Goal: Find specific page/section: Find specific page/section

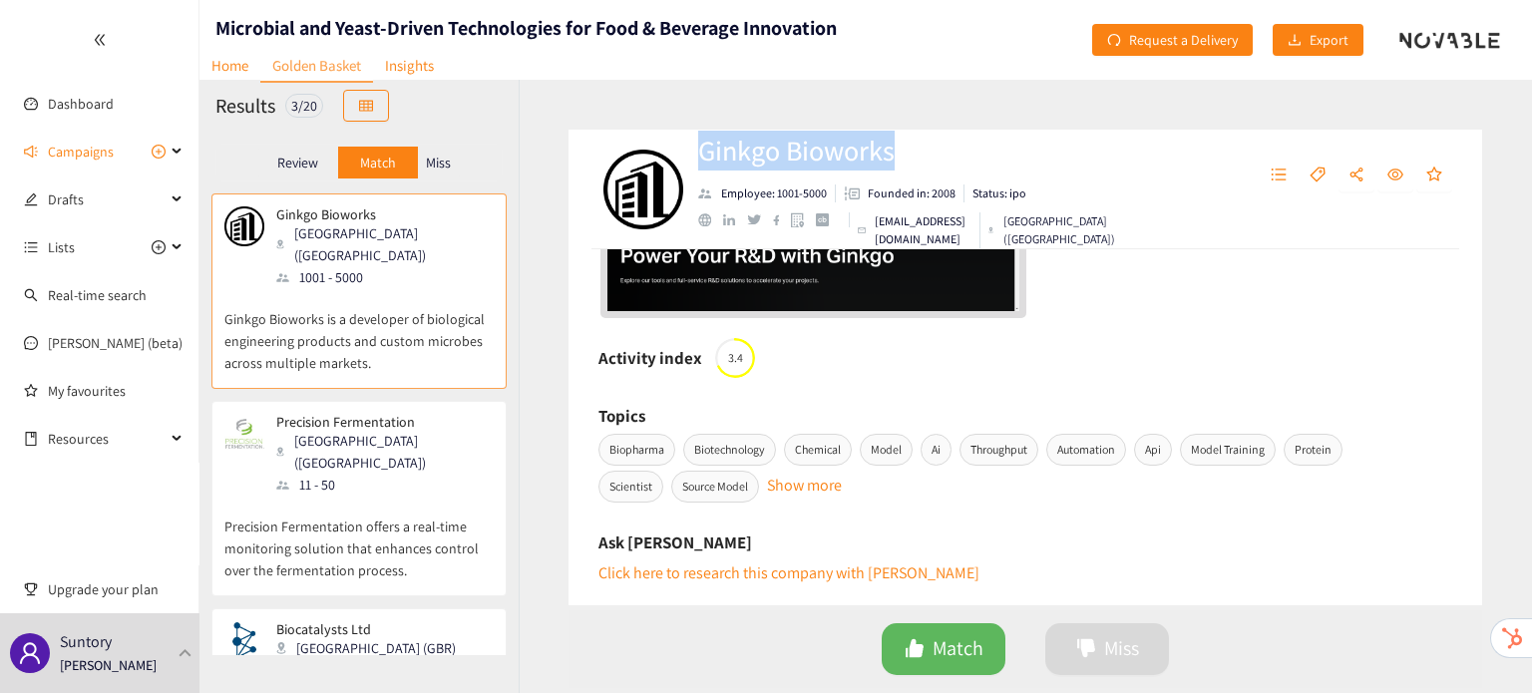
scroll to position [945, 0]
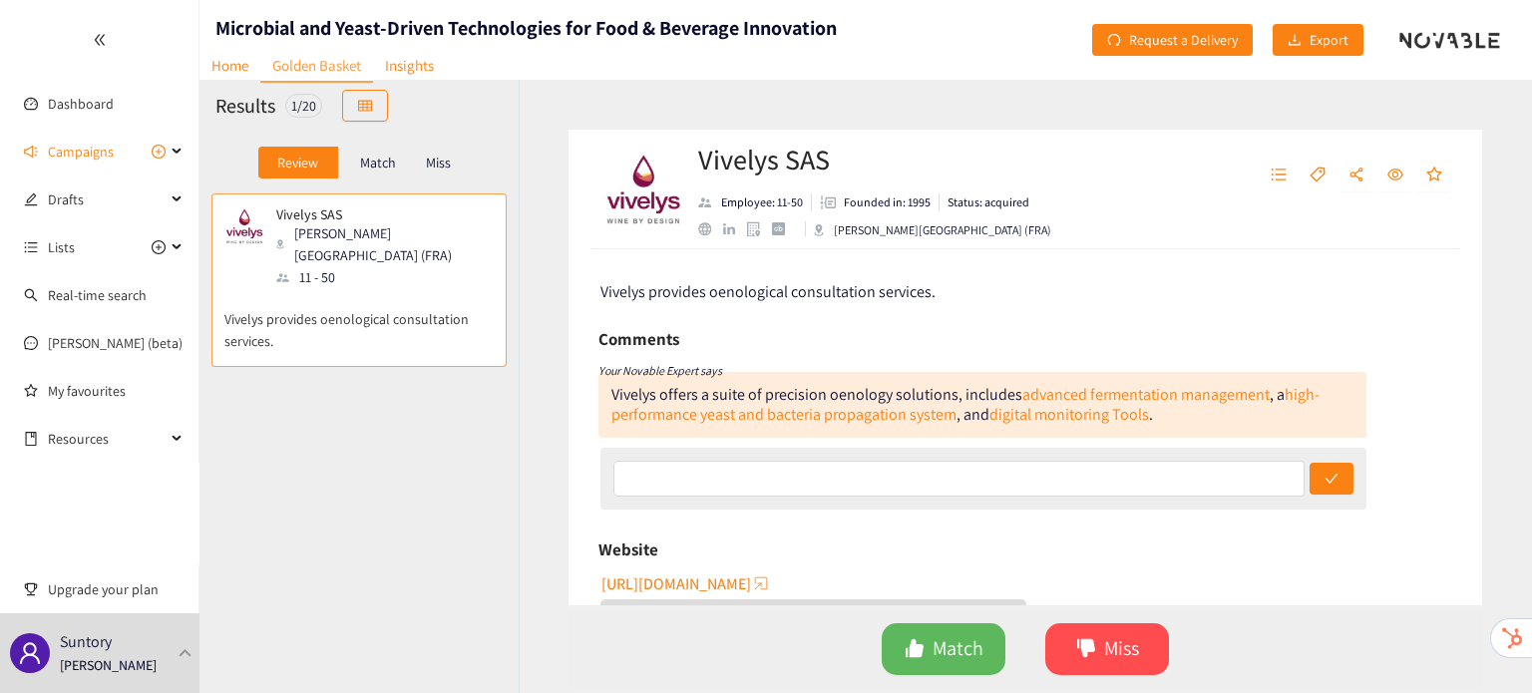
scroll to position [30, 0]
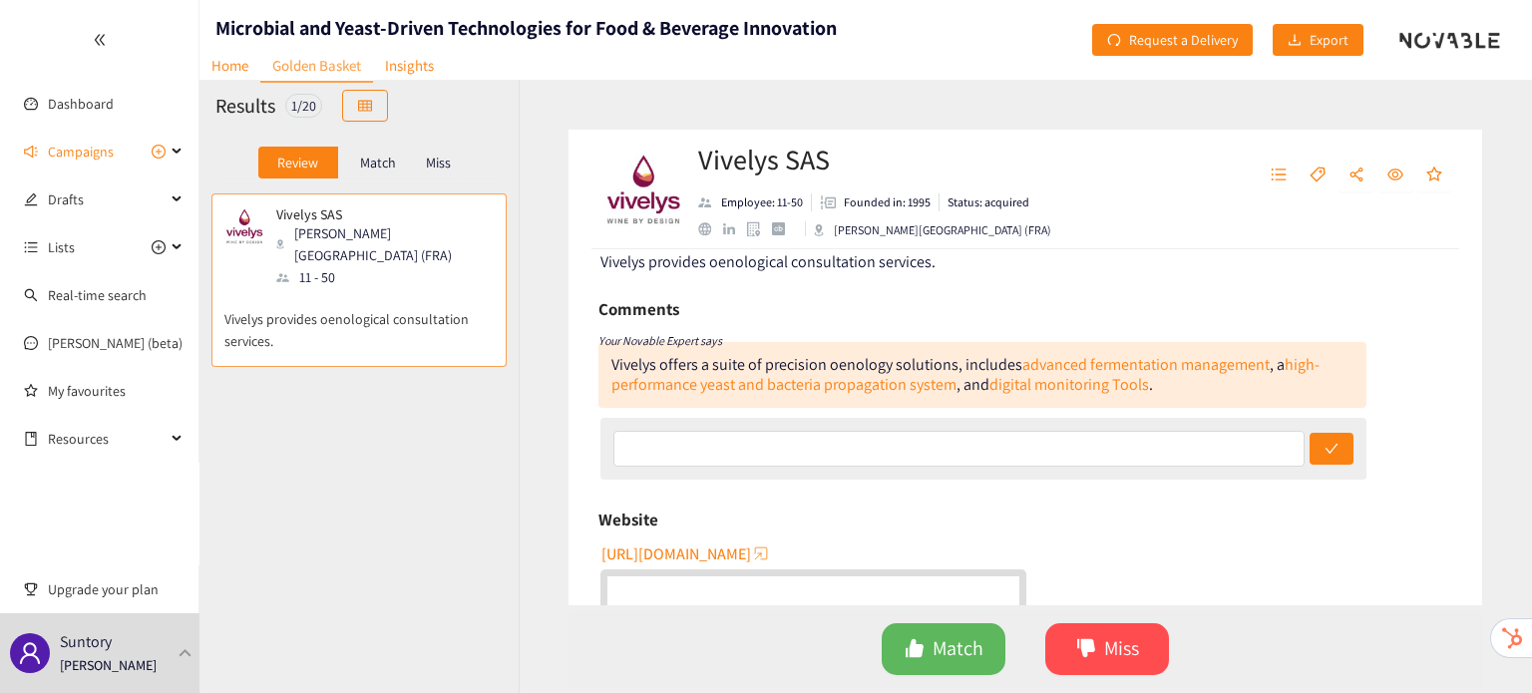
click at [367, 172] on div "Match" at bounding box center [378, 163] width 80 height 32
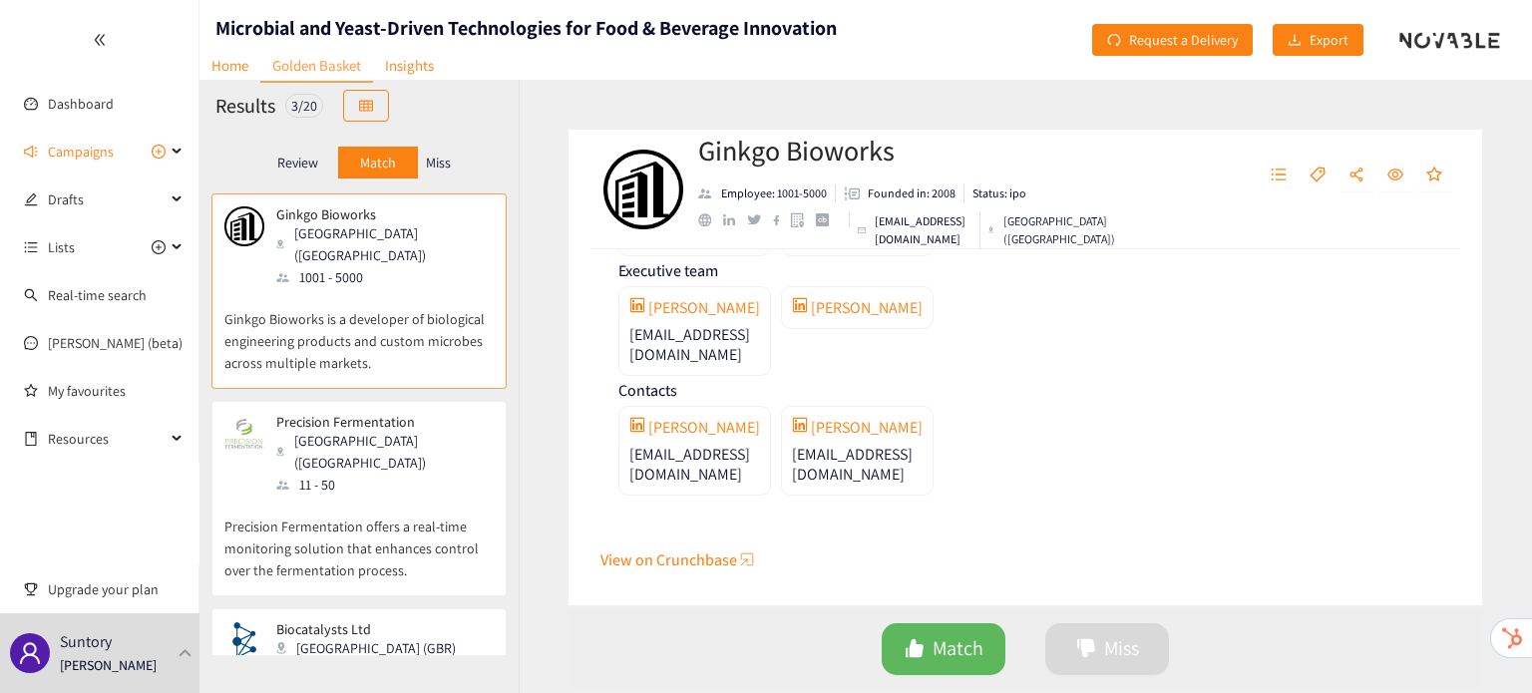
scroll to position [2091, 0]
click at [531, 166] on div "Ginkgo Bioworks Employee: 1001-5000 Founded in: 2008 Status: ipo [EMAIL_ADDRESS…" at bounding box center [1025, 386] width 1013 height 613
click at [328, 474] on div "11 - 50" at bounding box center [383, 485] width 215 height 22
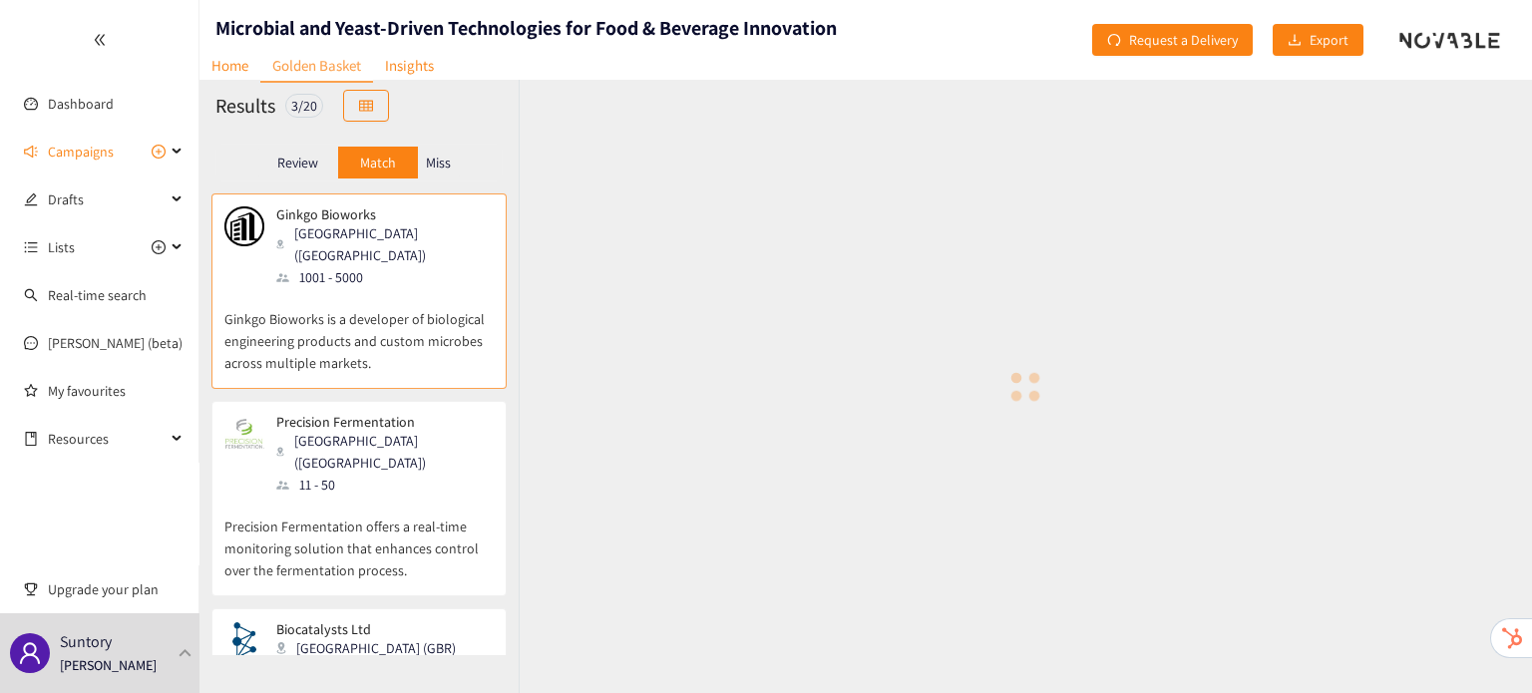
scroll to position [93, 0]
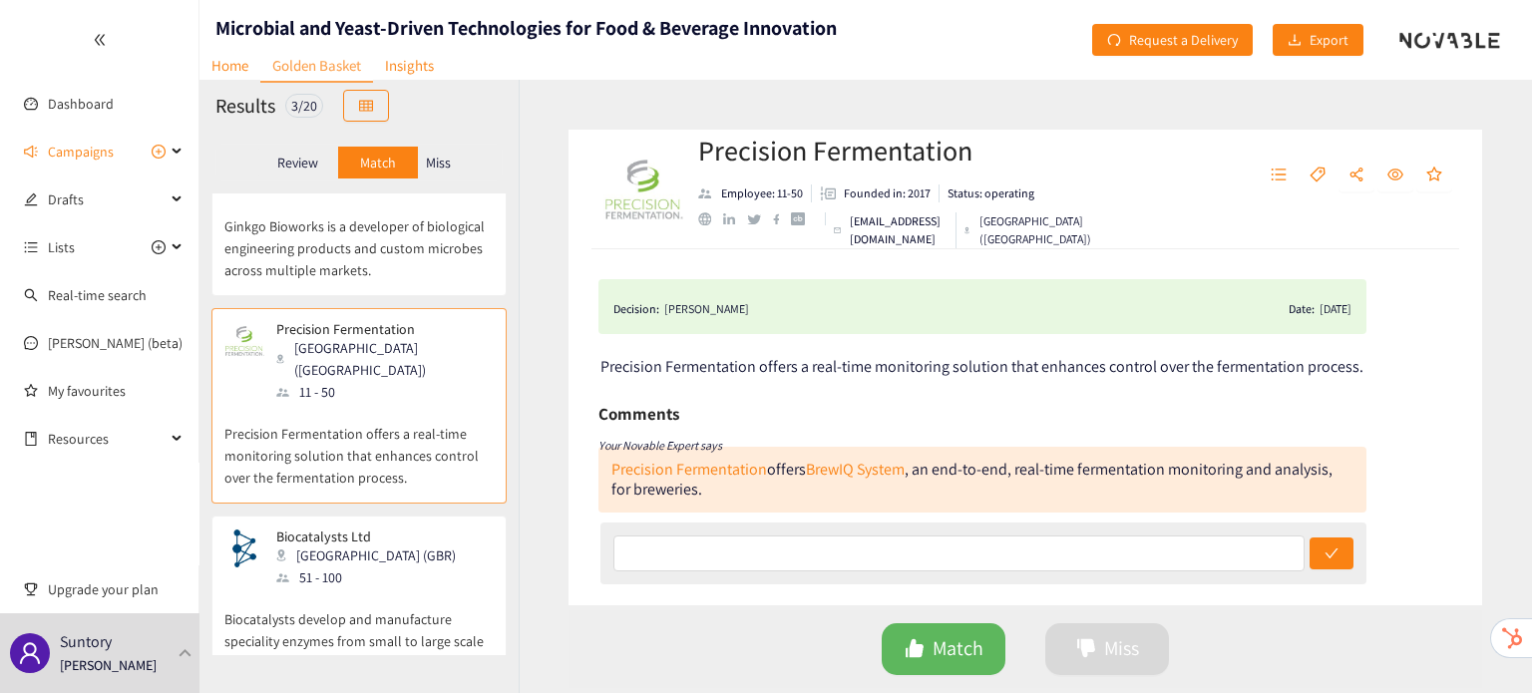
click at [366, 588] on p "Biocatalysts develop and manufacture speciality enzymes from small to large sca…" at bounding box center [358, 631] width 269 height 86
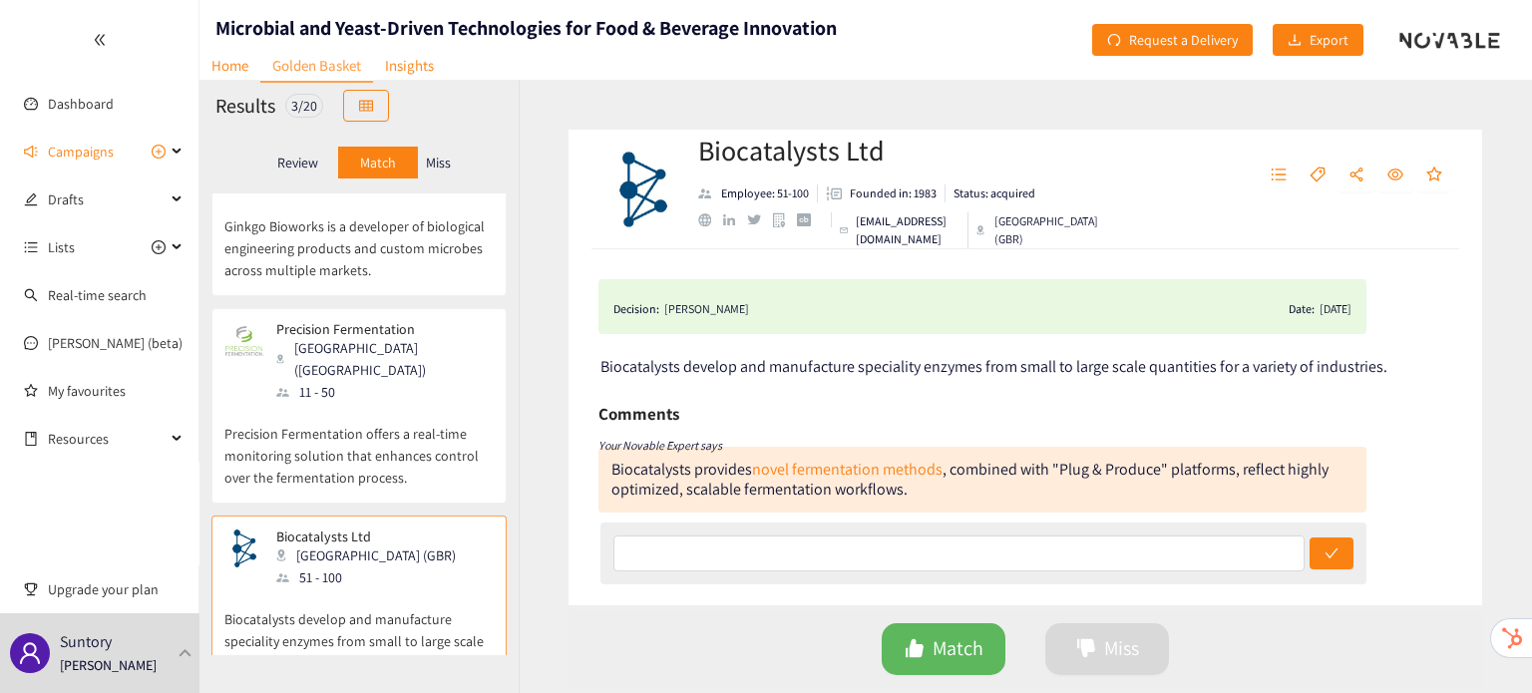
click at [702, 226] on div "website" at bounding box center [704, 219] width 13 height 13
click at [731, 226] on div "linkedin" at bounding box center [729, 220] width 12 height 12
